Goal: Information Seeking & Learning: Learn about a topic

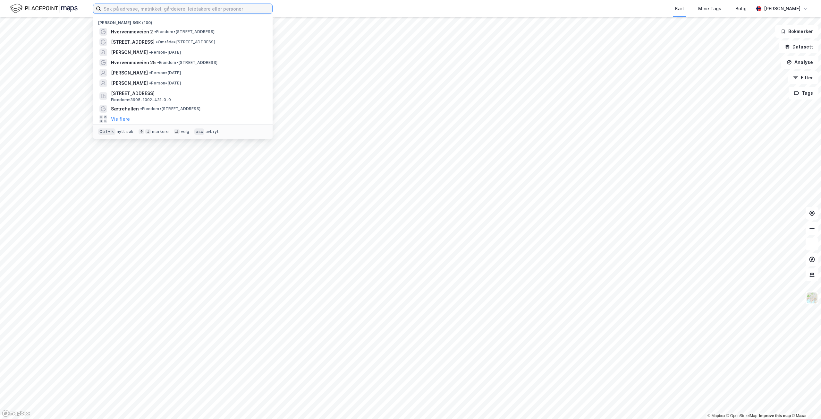
click at [129, 9] on input at bounding box center [186, 9] width 171 height 10
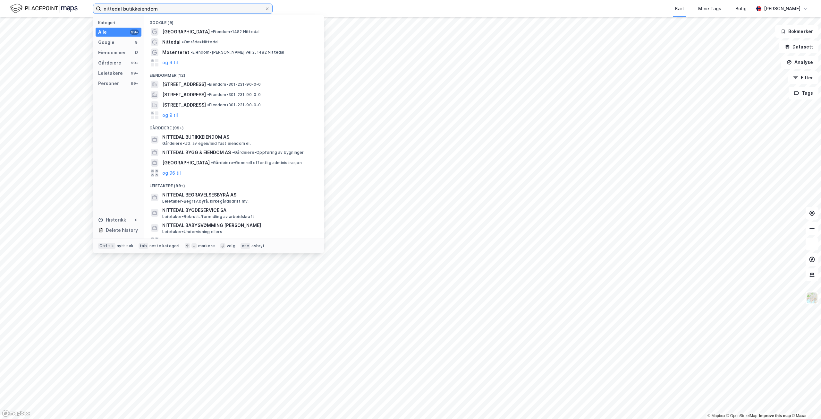
type input "nittedal butikkeiendom"
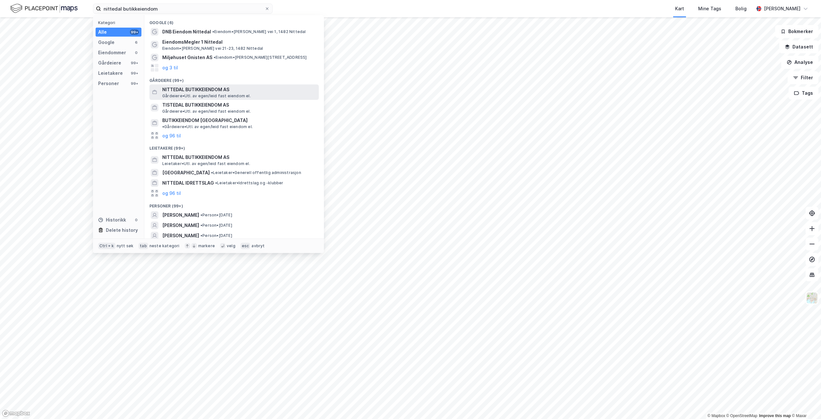
click at [208, 86] on span "NITTEDAL BUTIKKEIENDOM AS" at bounding box center [239, 90] width 154 height 8
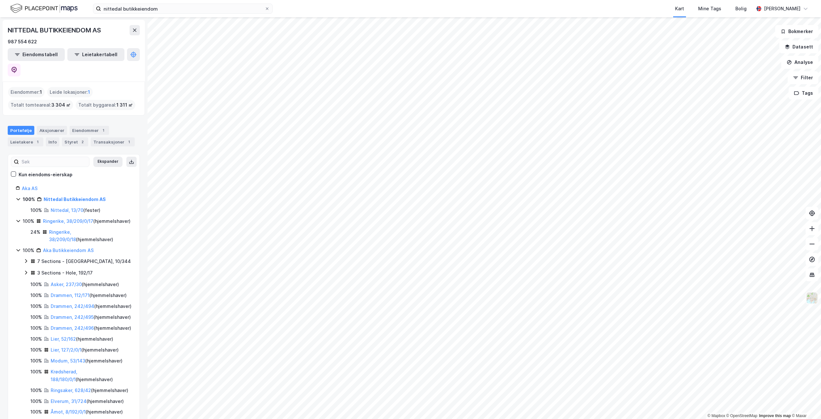
click at [815, 302] on img at bounding box center [812, 298] width 12 height 12
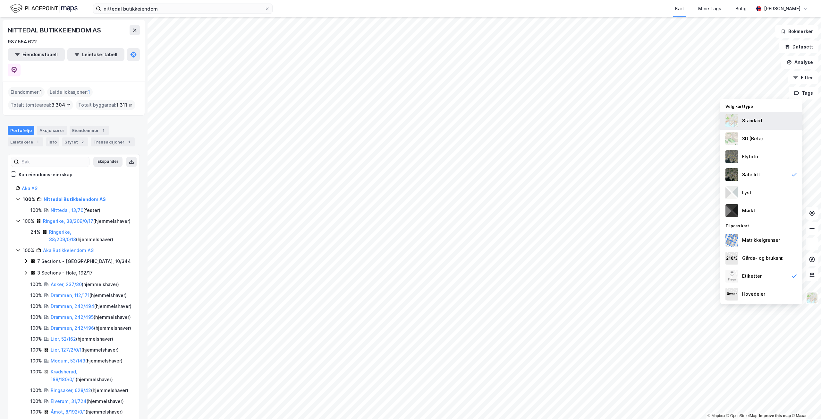
click at [758, 121] on div "Standard" at bounding box center [752, 121] width 20 height 8
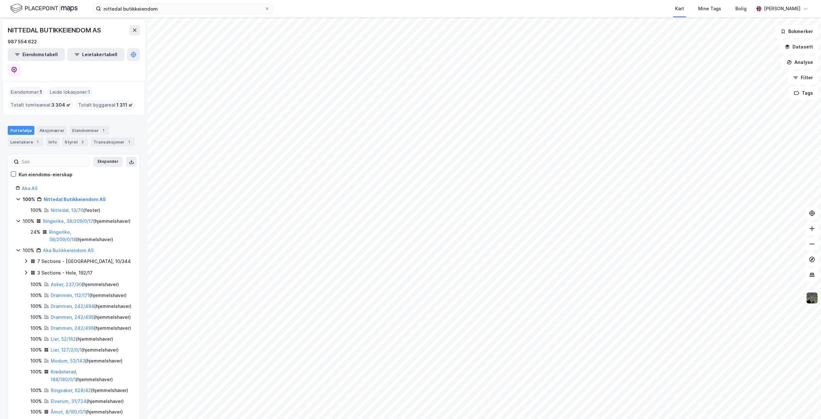
click at [815, 301] on img at bounding box center [812, 298] width 12 height 12
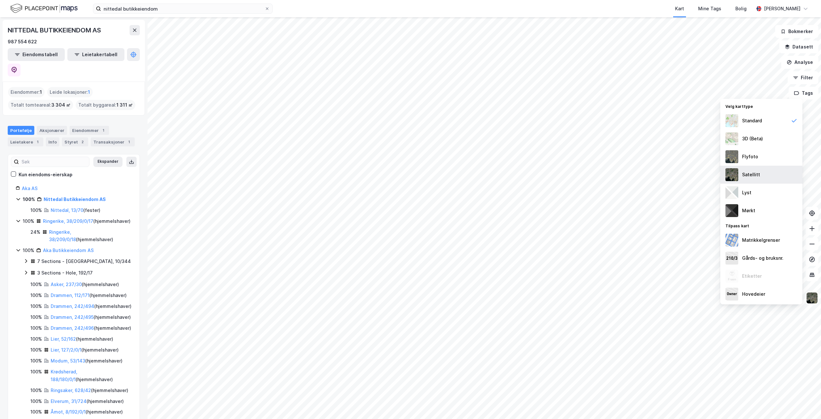
click at [731, 171] on img at bounding box center [732, 174] width 13 height 13
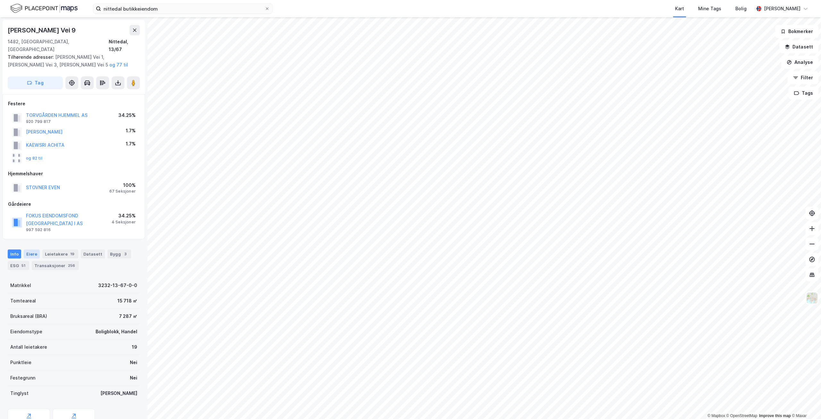
click at [31, 249] on div "Eiere" at bounding box center [32, 253] width 16 height 9
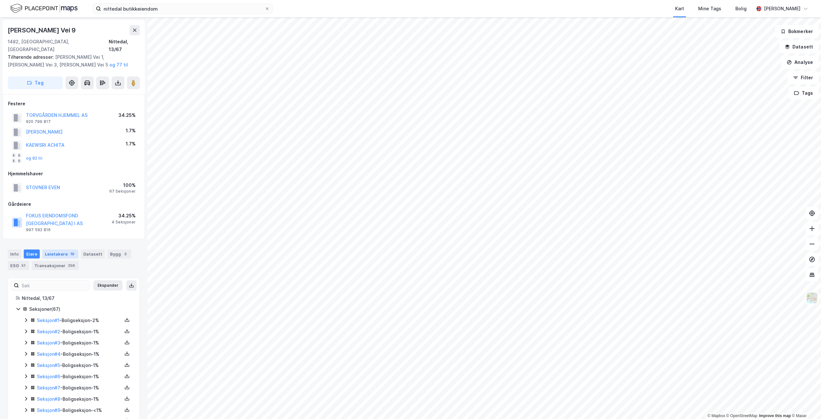
click at [63, 249] on div "Leietakere 19" at bounding box center [60, 253] width 36 height 9
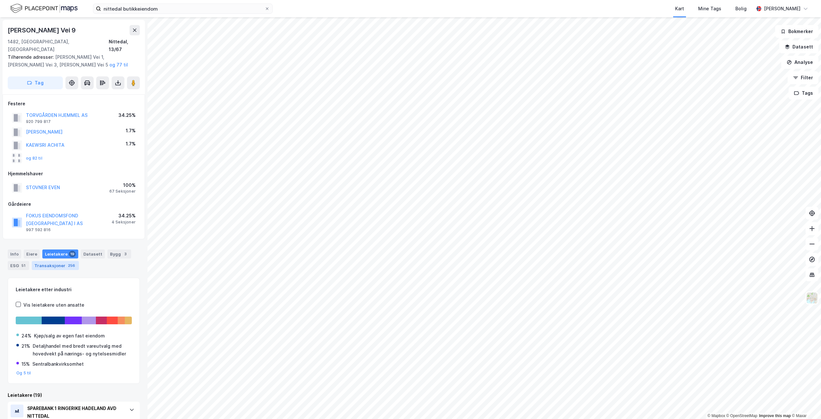
click at [62, 261] on div "Transaksjoner 256" at bounding box center [55, 265] width 47 height 9
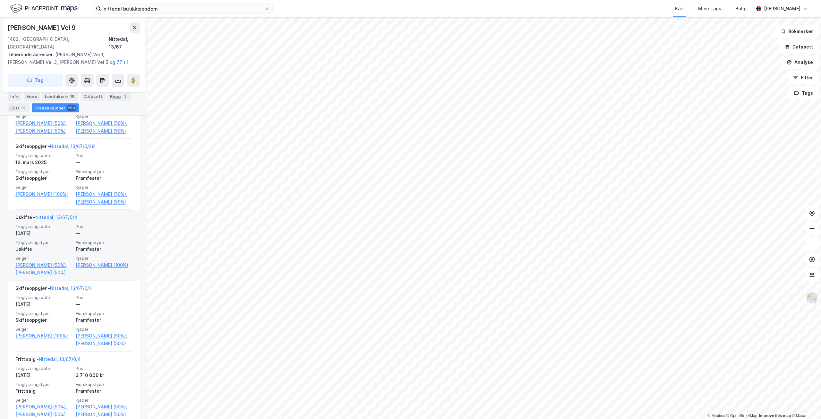
scroll to position [385, 0]
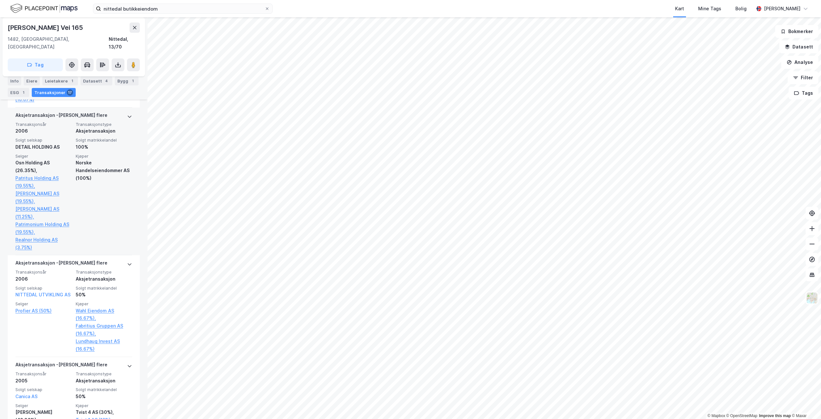
scroll to position [898, 0]
